Goal: Transaction & Acquisition: Purchase product/service

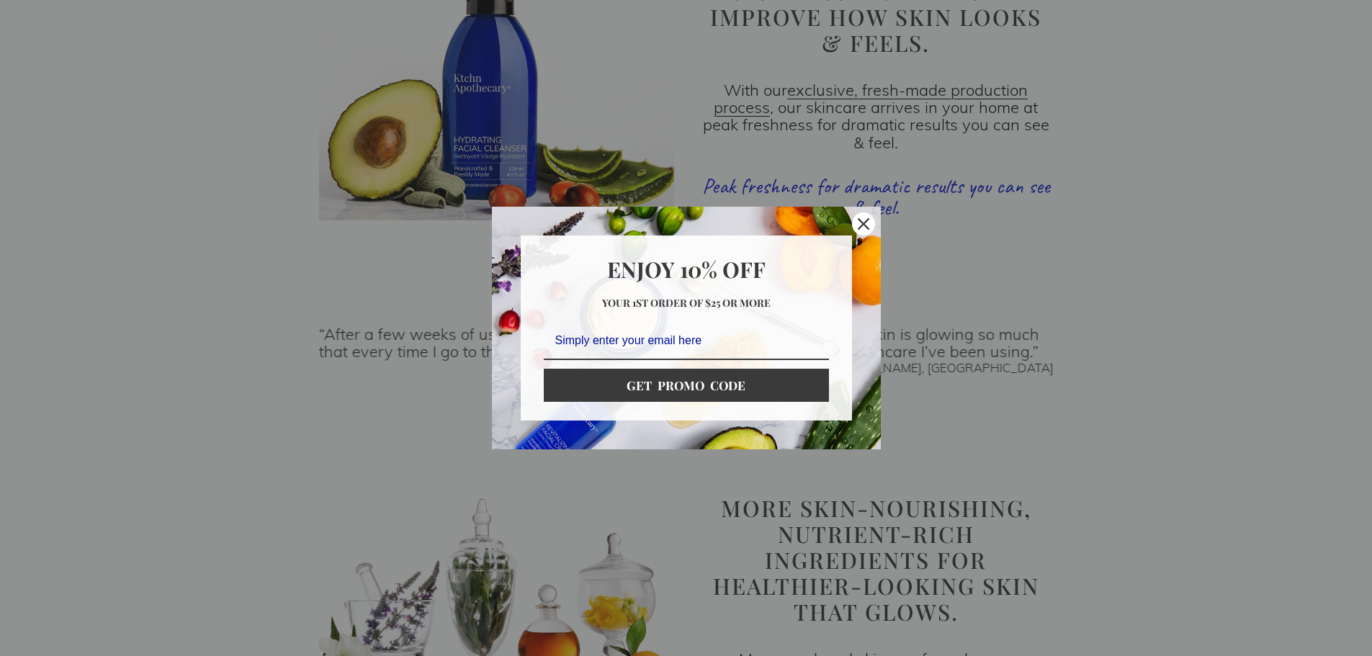
scroll to position [1657, 0]
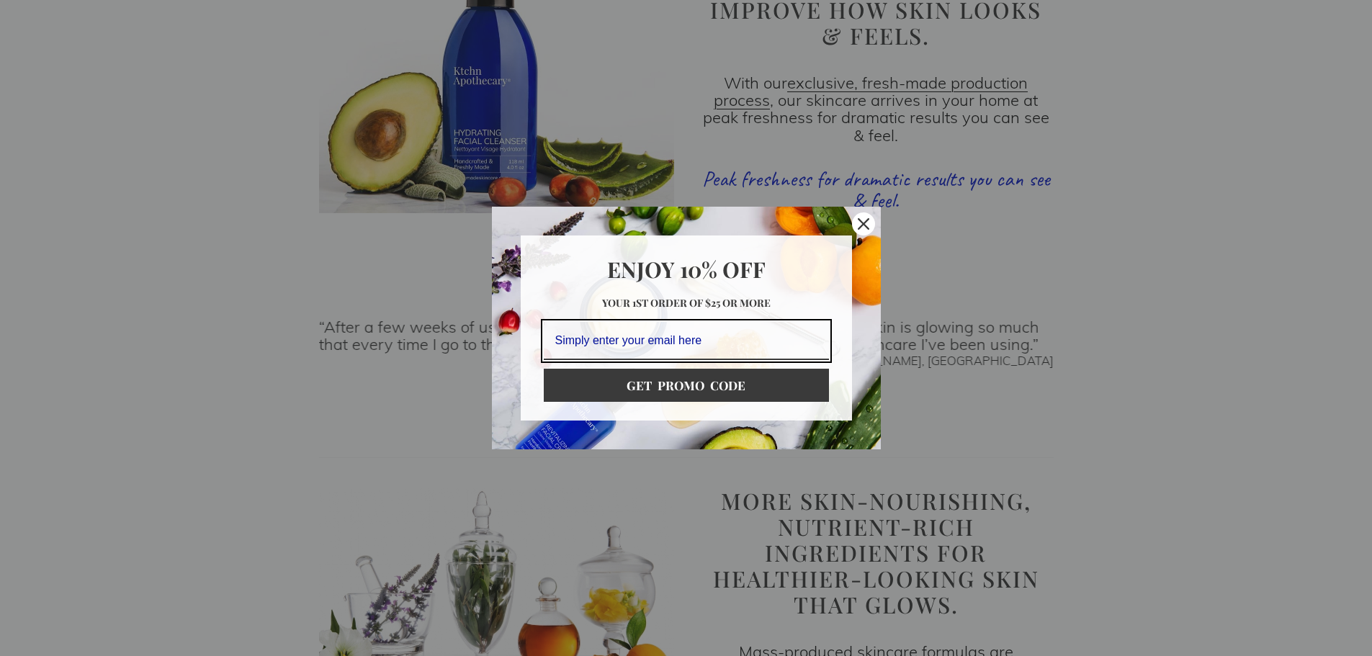
click at [712, 337] on input "Email field" at bounding box center [686, 341] width 285 height 38
type input "[EMAIL_ADDRESS][DOMAIN_NAME]"
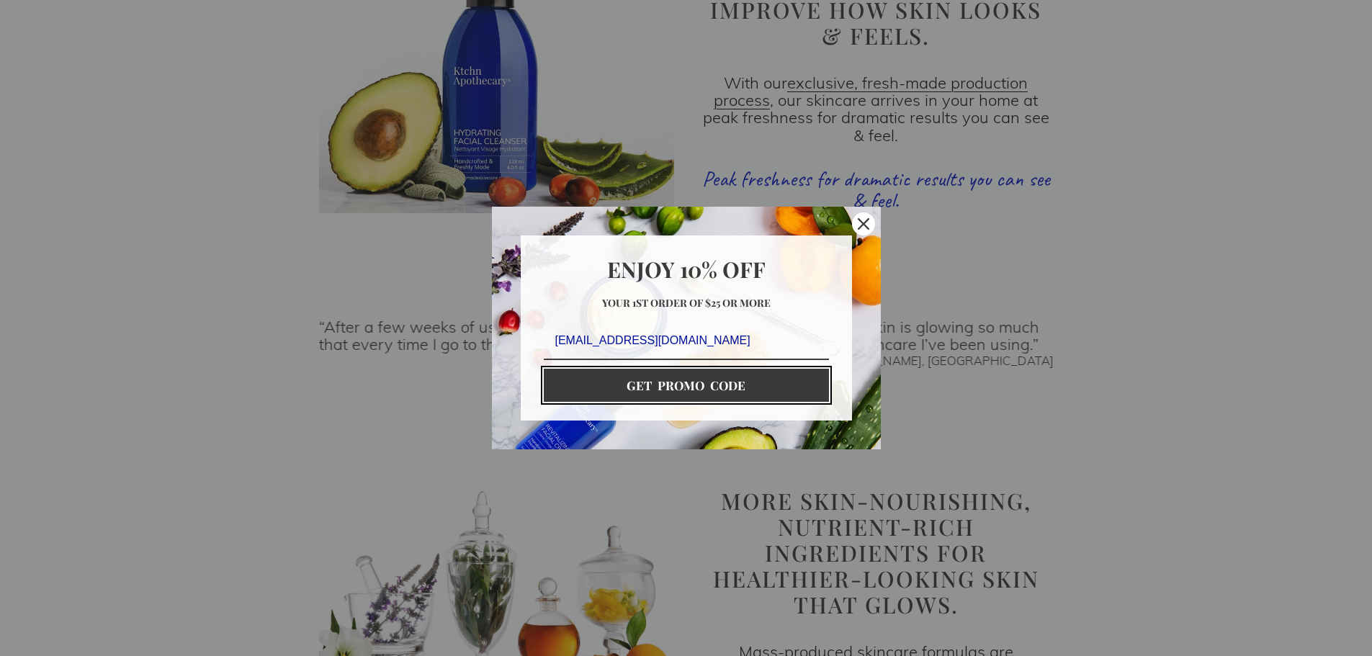
click at [692, 394] on button "GET PROMO CODE" at bounding box center [686, 385] width 285 height 33
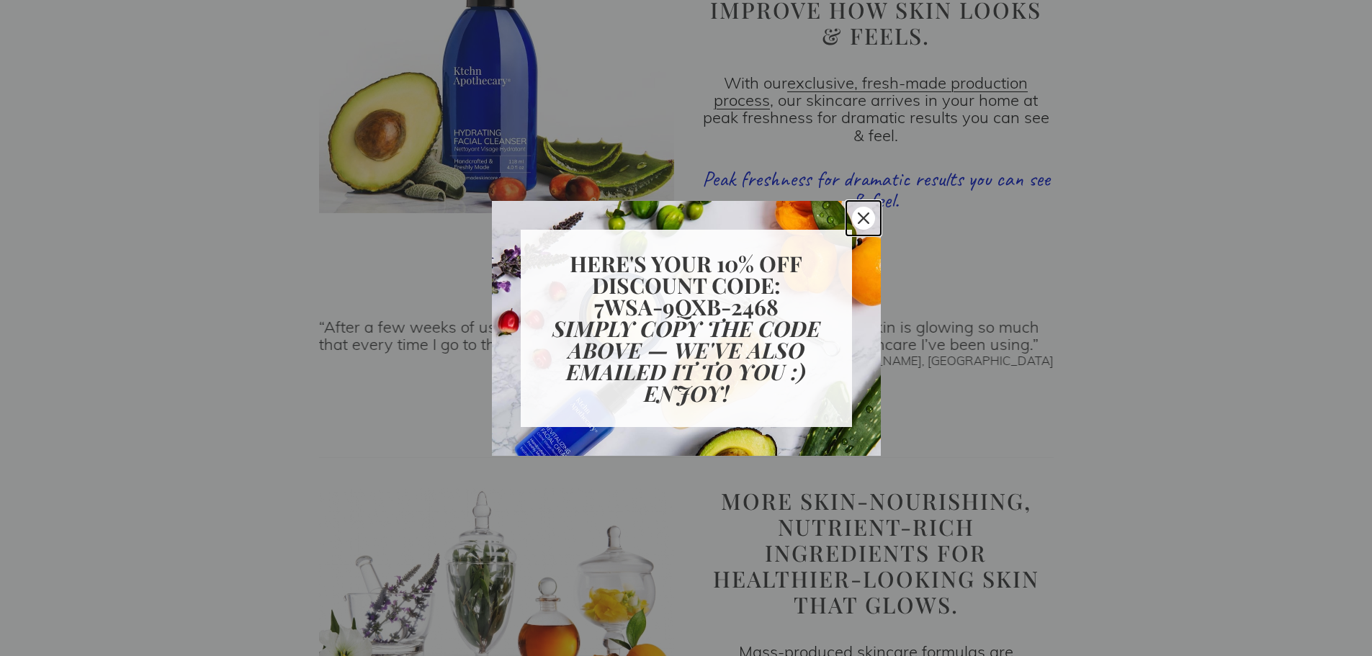
click at [993, 443] on div "Marketing offer form" at bounding box center [686, 328] width 1372 height 656
click at [867, 215] on icon "close icon" at bounding box center [864, 219] width 12 height 12
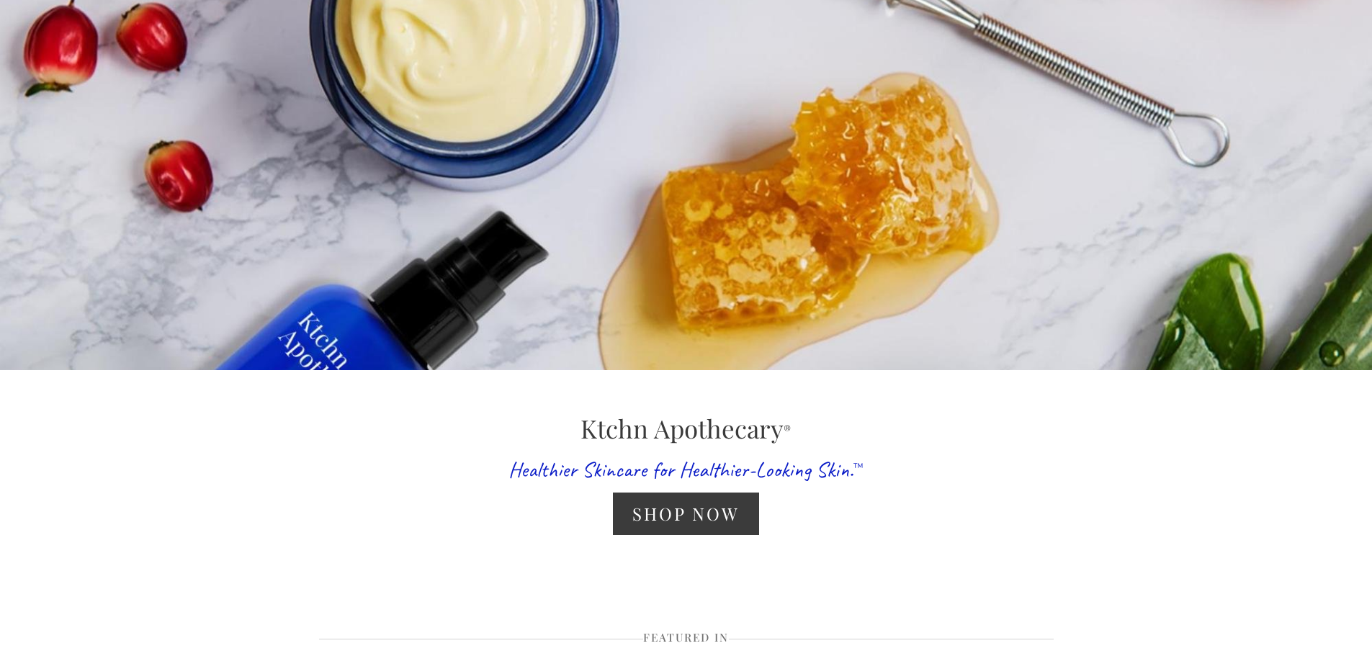
scroll to position [144, 0]
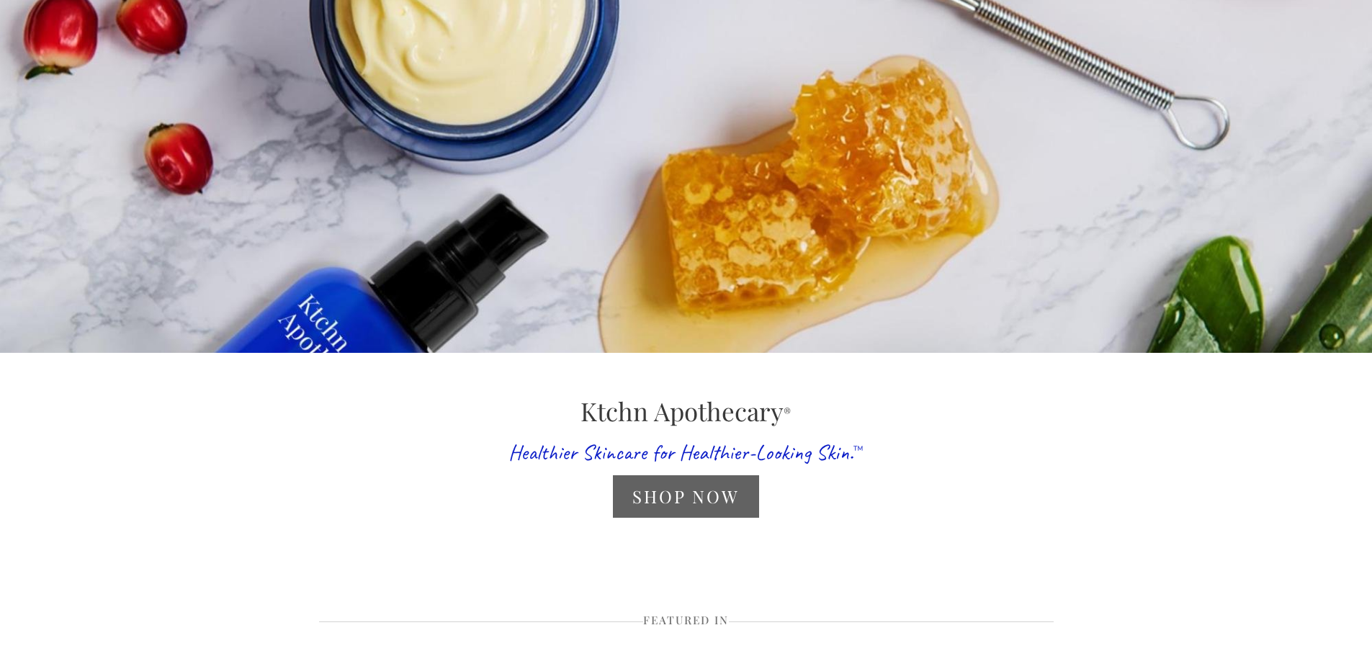
click at [720, 512] on link "Shop Now" at bounding box center [686, 496] width 146 height 43
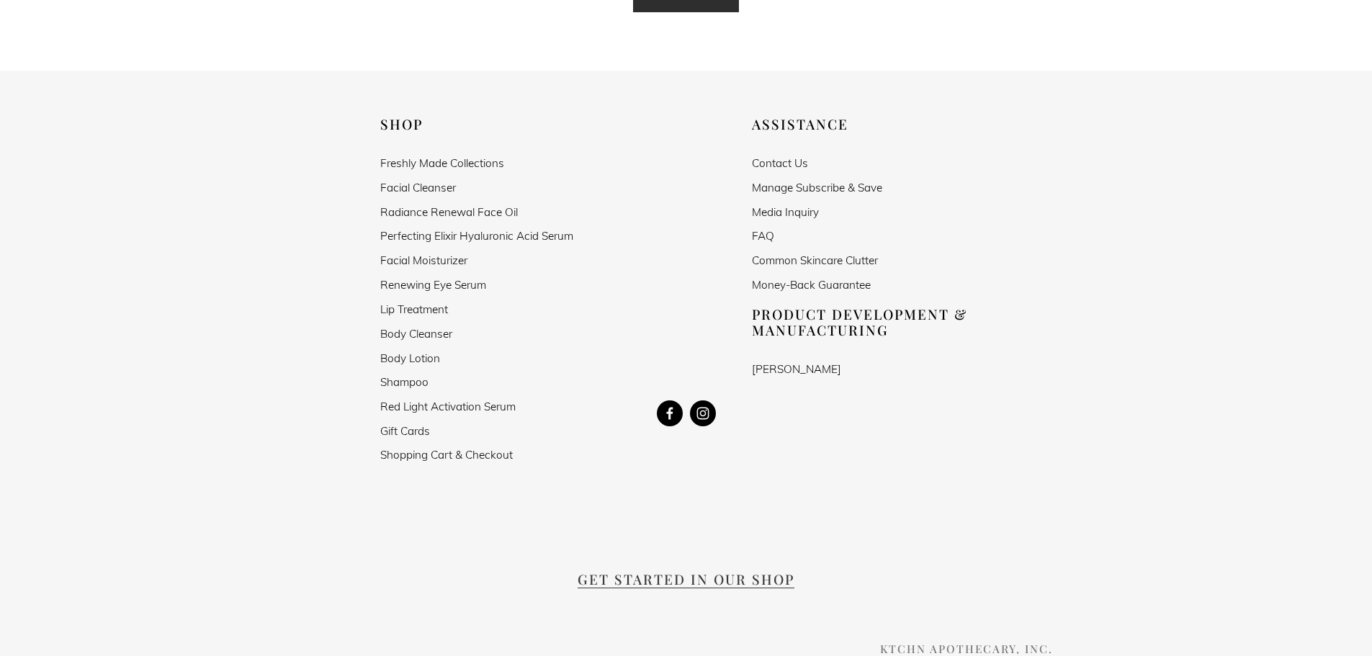
scroll to position [4251, 0]
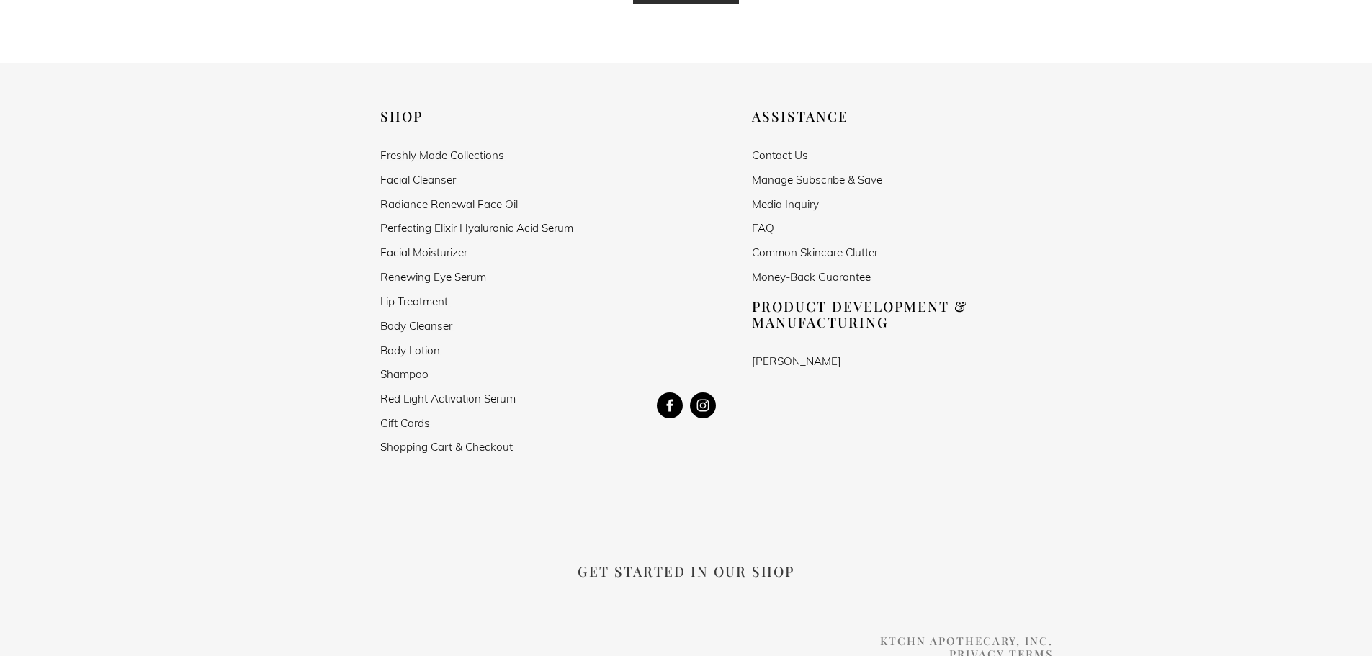
click at [412, 368] on link "Shampoo" at bounding box center [404, 374] width 48 height 12
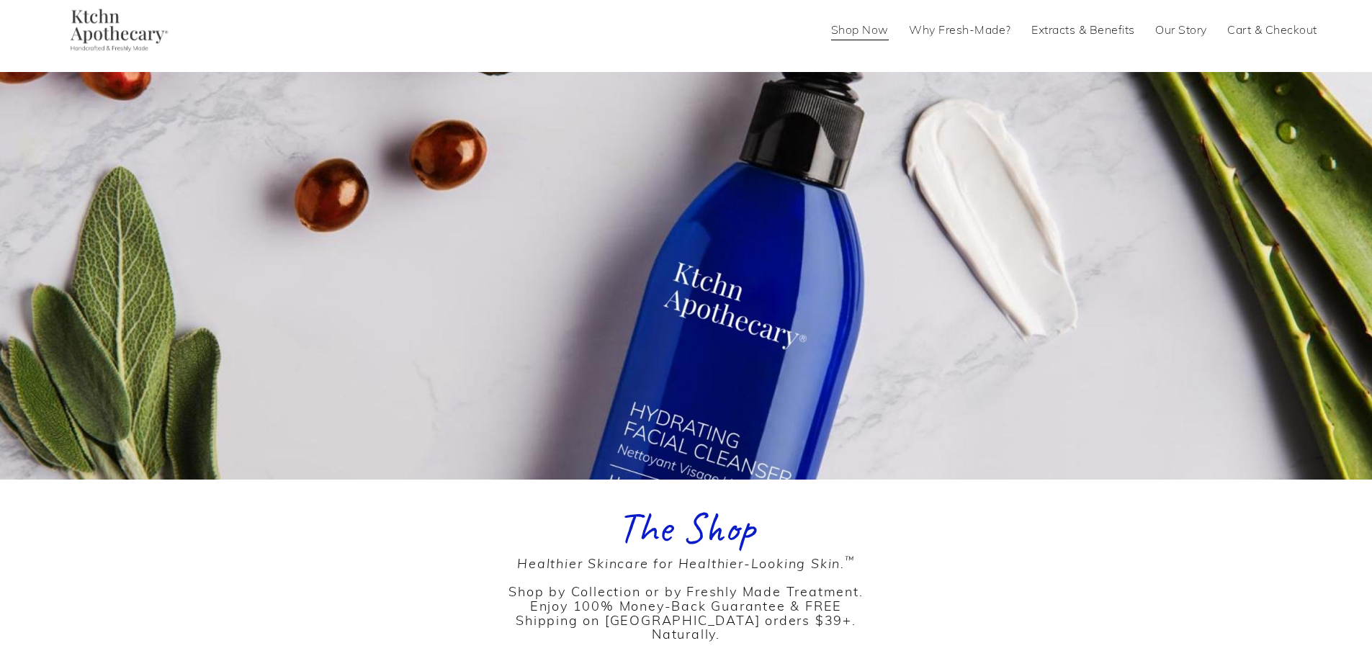
scroll to position [0, 0]
